Goal: Task Accomplishment & Management: Use online tool/utility

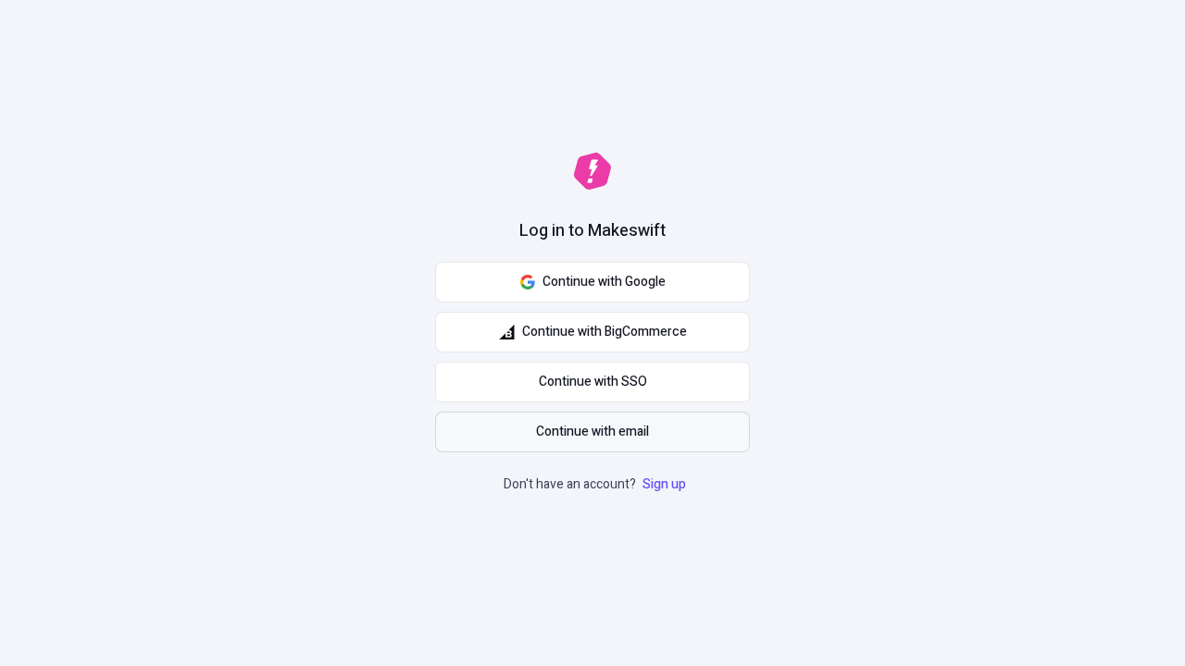
click at [592, 432] on span "Continue with email" at bounding box center [592, 432] width 113 height 20
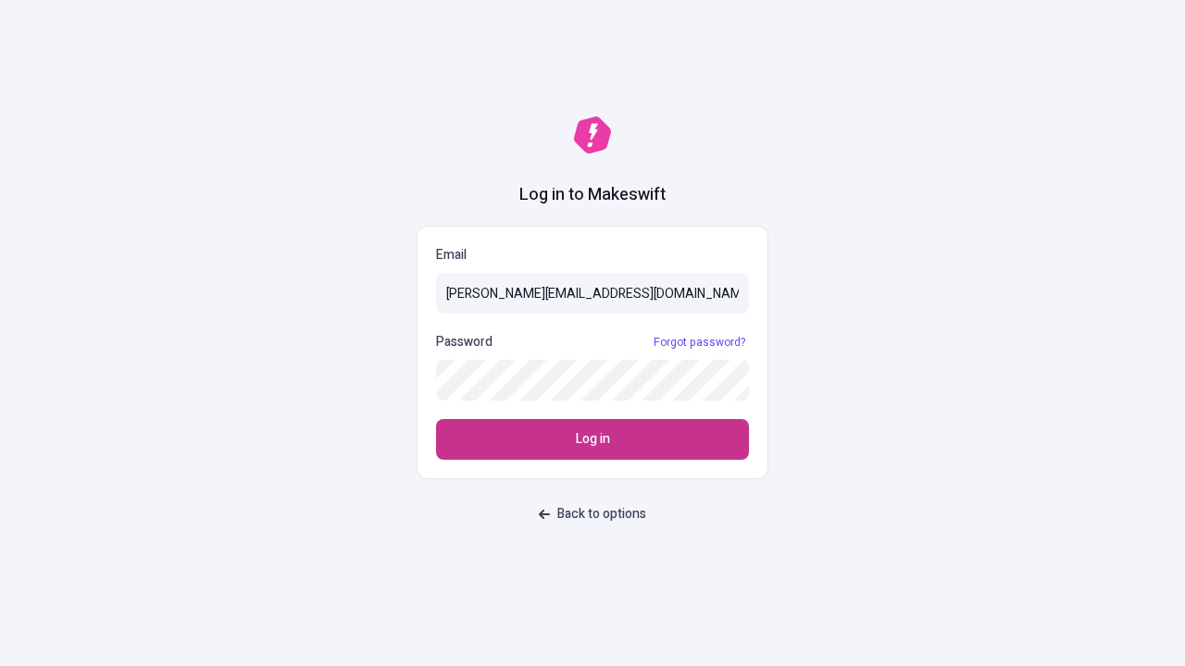
click at [592, 440] on span "Log in" at bounding box center [593, 440] width 34 height 20
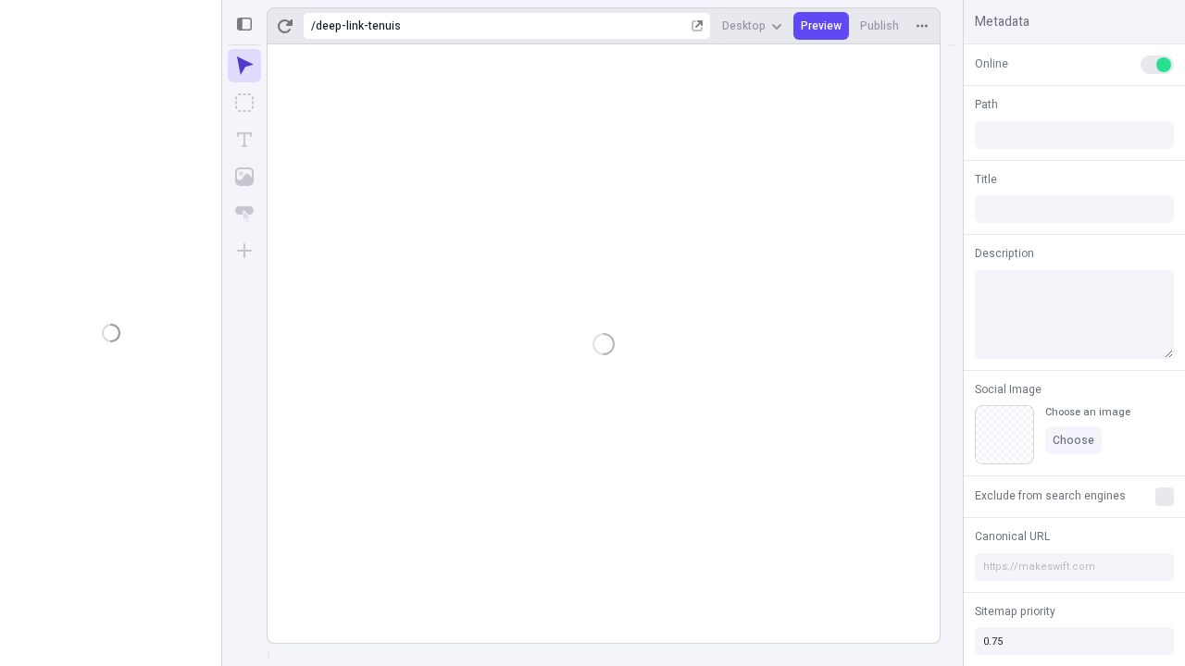
type input "/deep-link-tenuis"
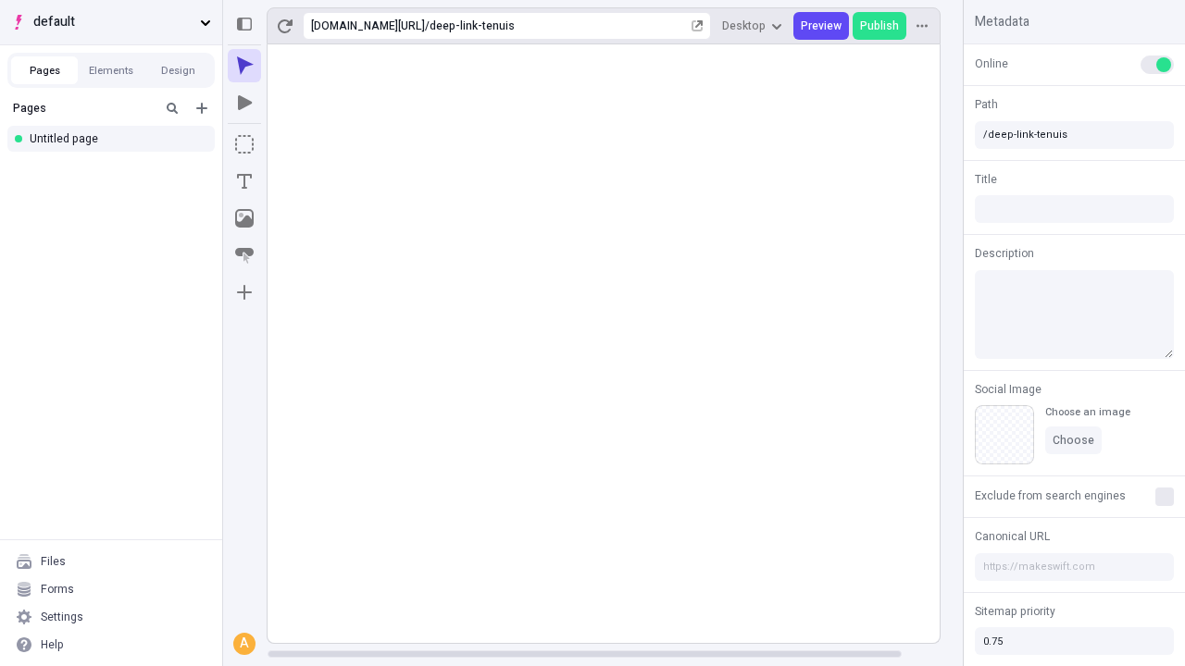
click at [111, 22] on span "default" at bounding box center [112, 22] width 159 height 20
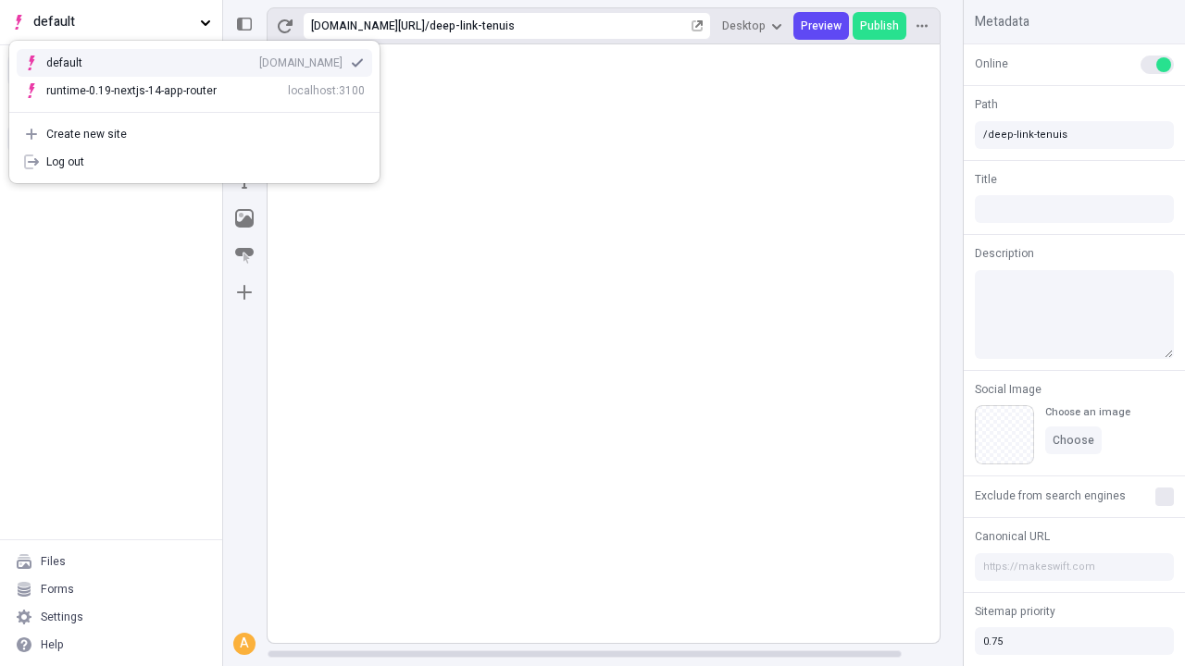
click at [259, 59] on div "[DOMAIN_NAME]" at bounding box center [300, 63] width 83 height 15
click at [202, 108] on icon "Add new" at bounding box center [201, 108] width 11 height 11
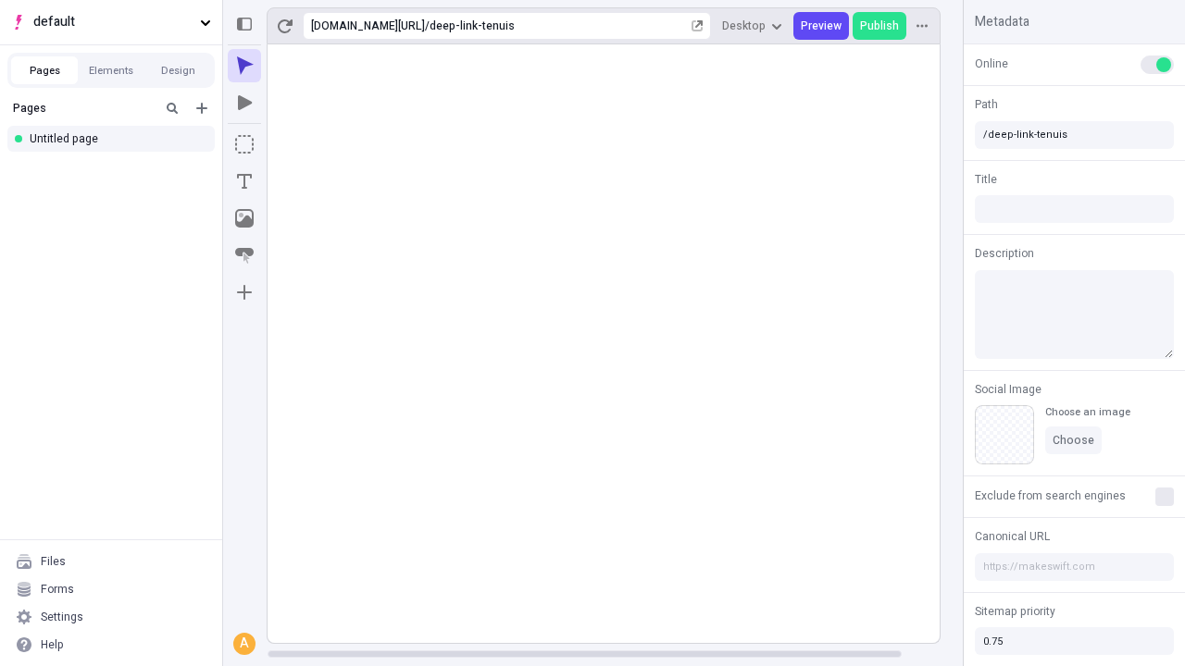
click at [117, 168] on div "Blank page" at bounding box center [117, 171] width 178 height 28
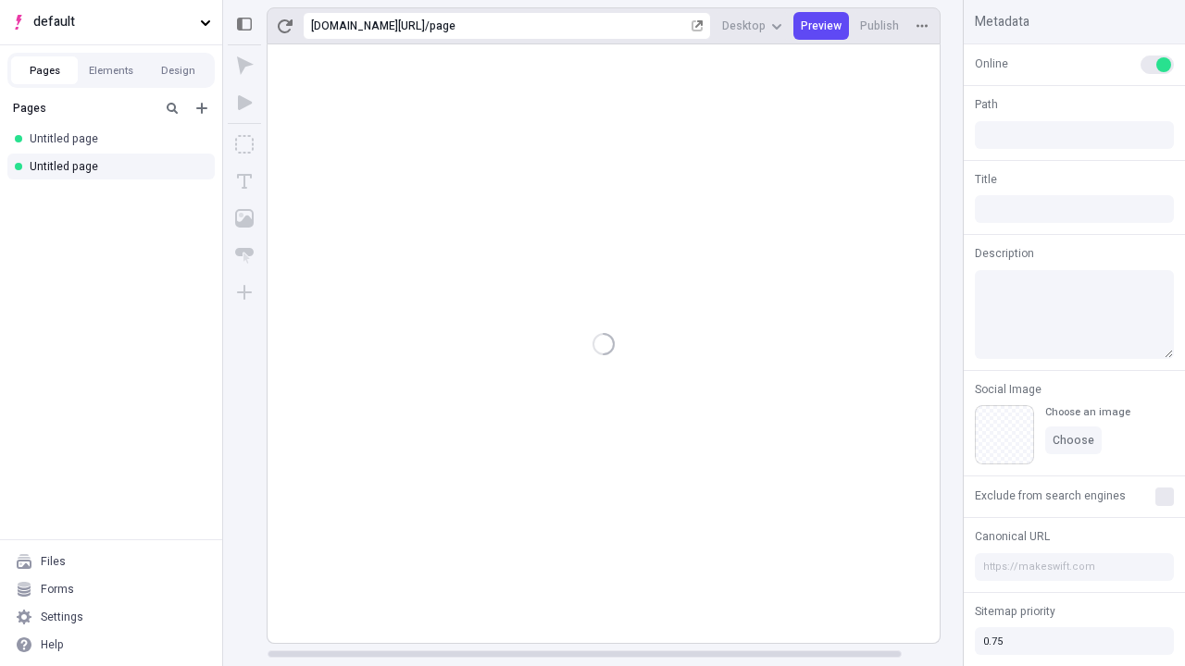
type input "/page"
